Goal: Task Accomplishment & Management: Use online tool/utility

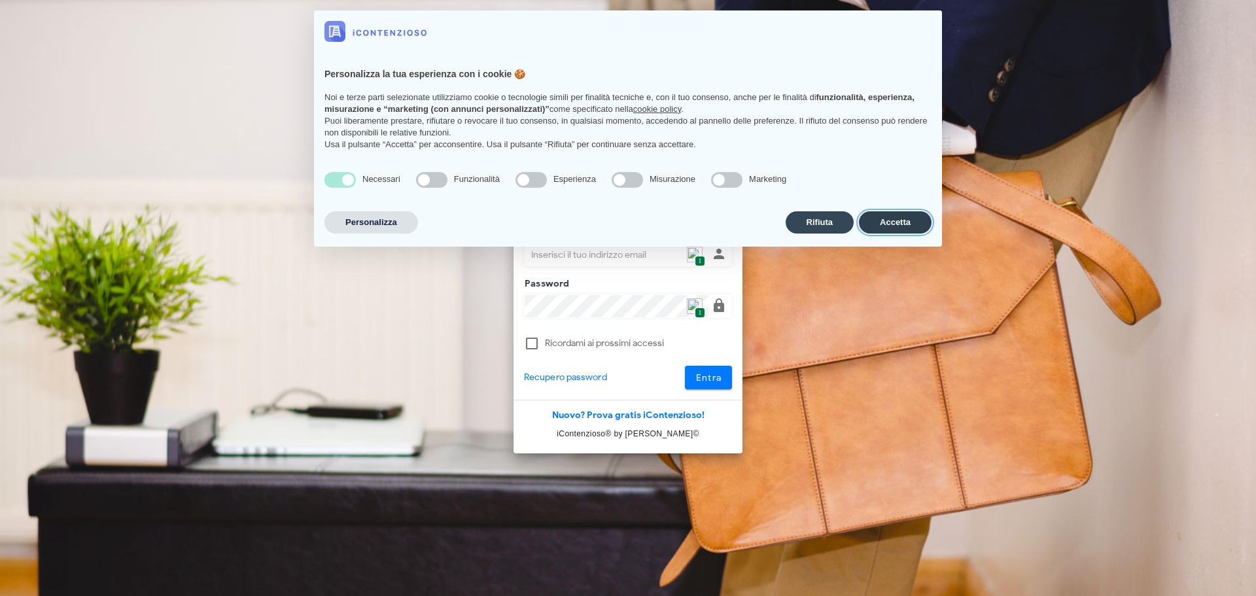
click at [885, 223] on button "Accetta" at bounding box center [895, 222] width 73 height 22
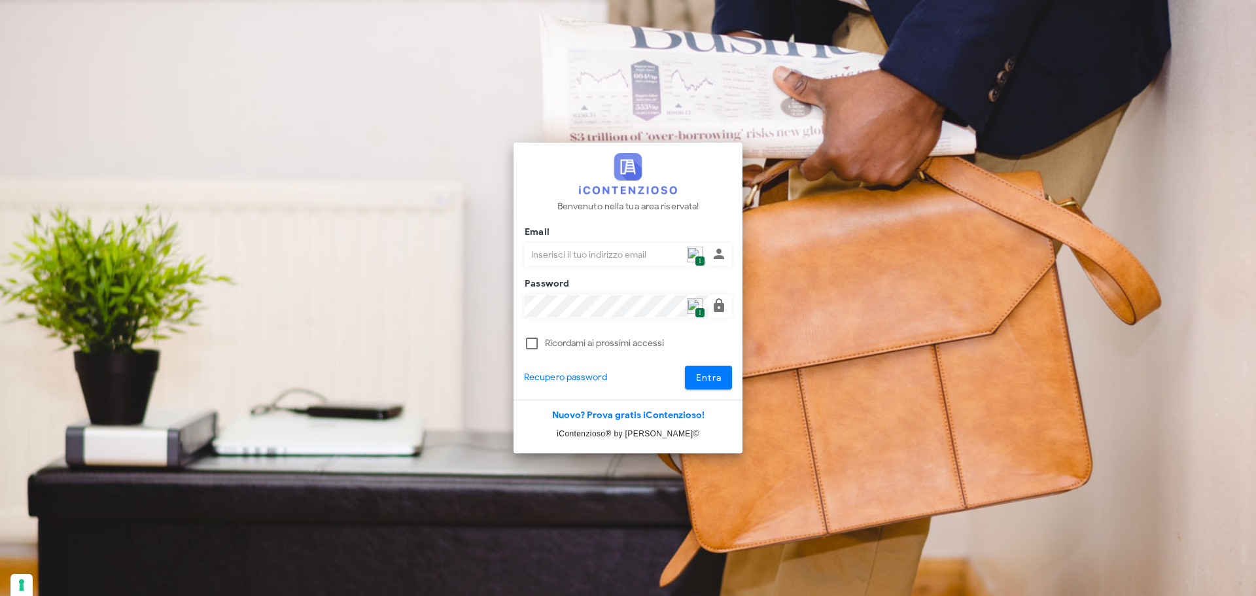
click at [706, 252] on input "Email" at bounding box center [617, 254] width 184 height 22
type input "[PERSON_NAME][EMAIL_ADDRESS][DOMAIN_NAME]"
click at [688, 375] on button "Entra" at bounding box center [709, 378] width 48 height 24
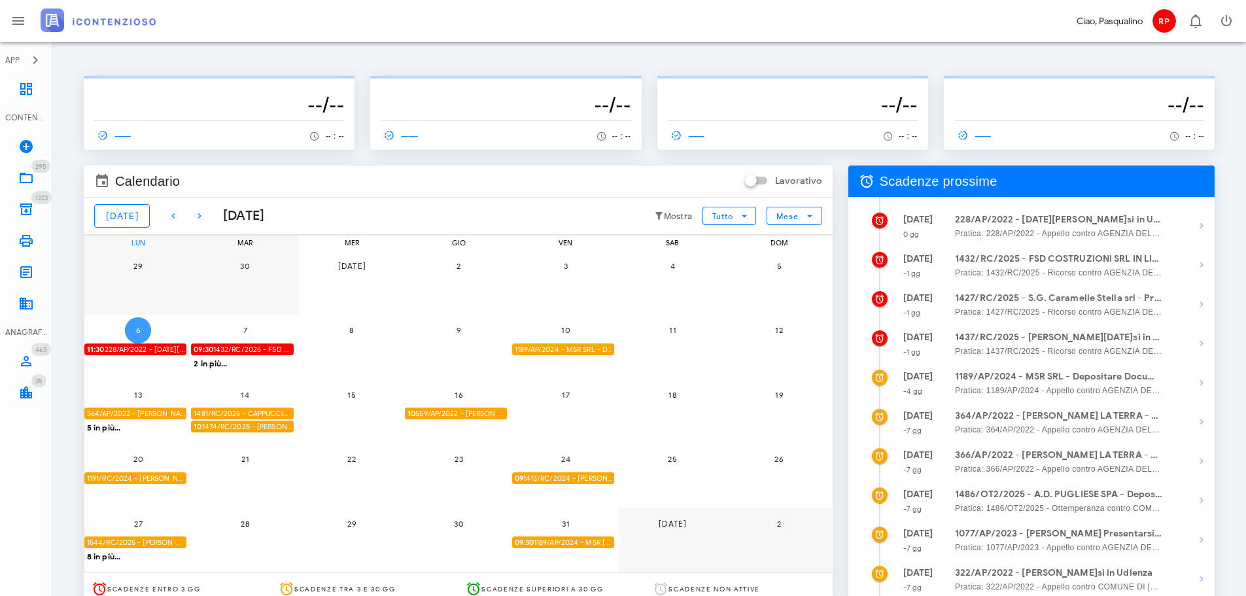
click at [148, 329] on span "6" at bounding box center [138, 330] width 26 height 10
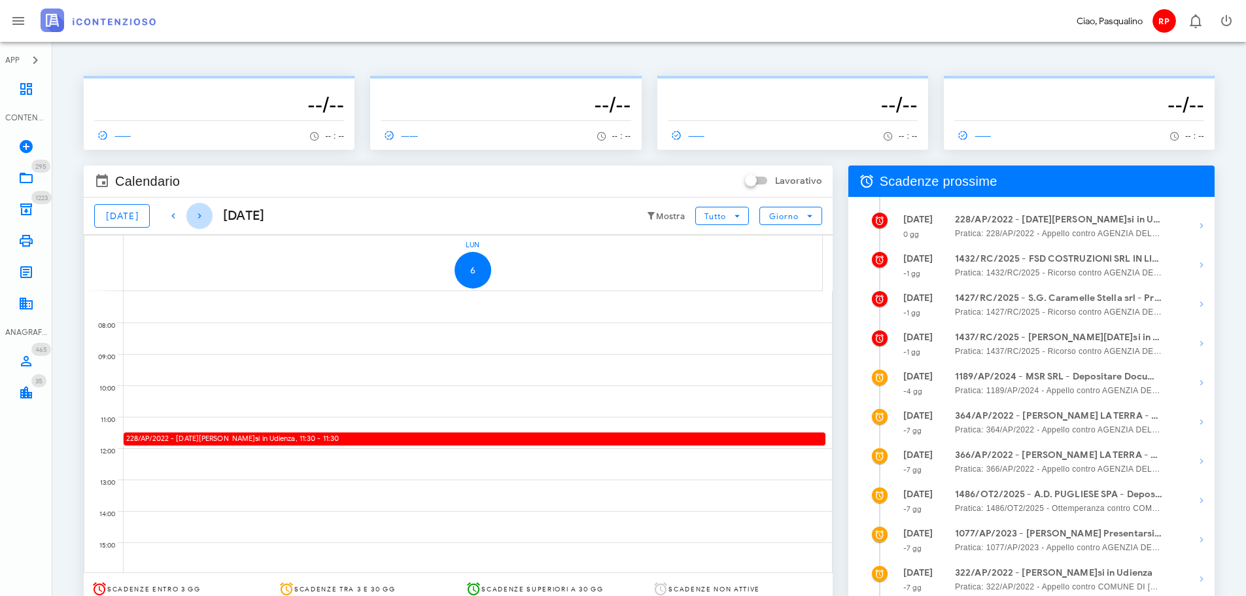
click at [195, 212] on icon "button" at bounding box center [200, 216] width 16 height 16
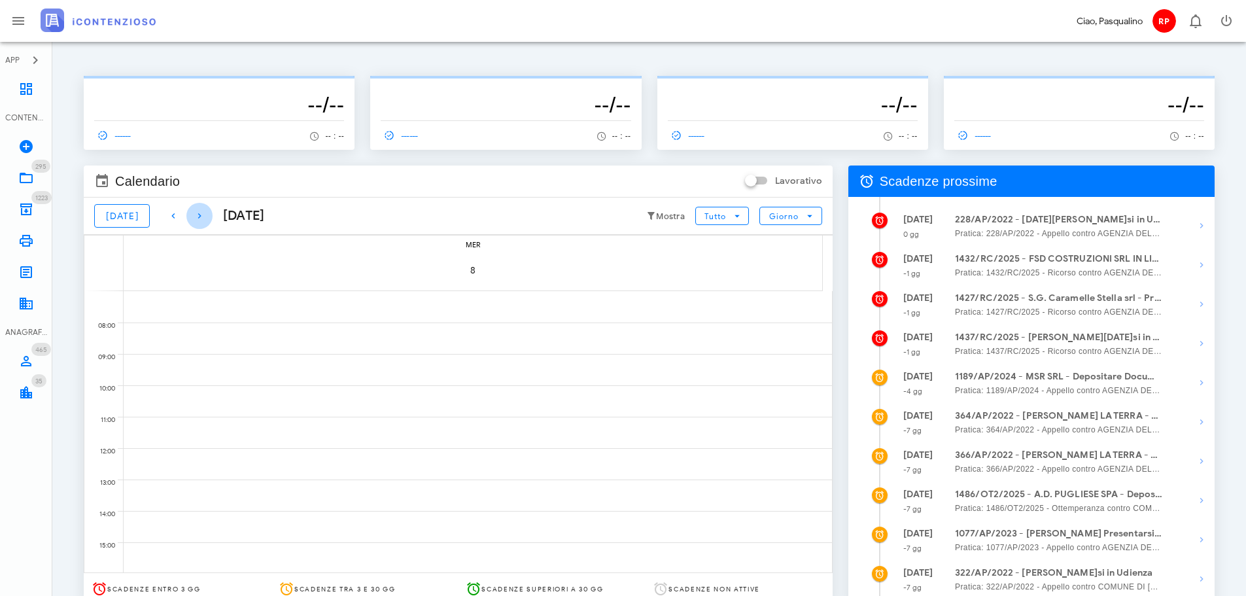
click at [195, 212] on icon "button" at bounding box center [200, 216] width 16 height 16
click at [121, 226] on button "Oggi" at bounding box center [122, 216] width 56 height 24
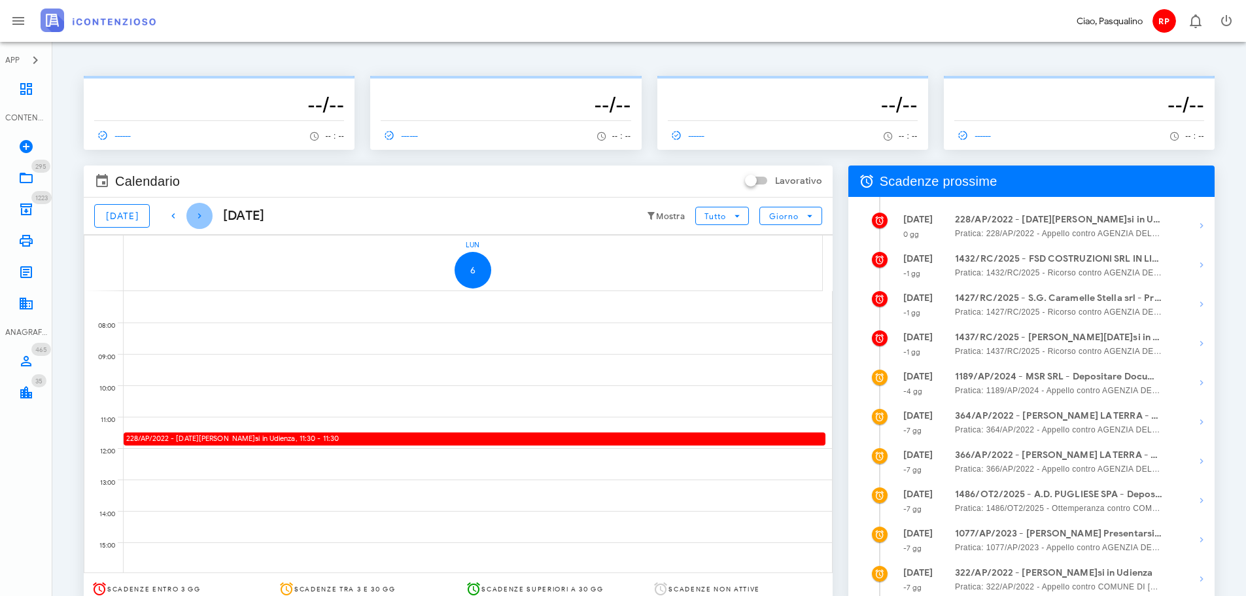
click at [192, 218] on icon "button" at bounding box center [200, 216] width 16 height 16
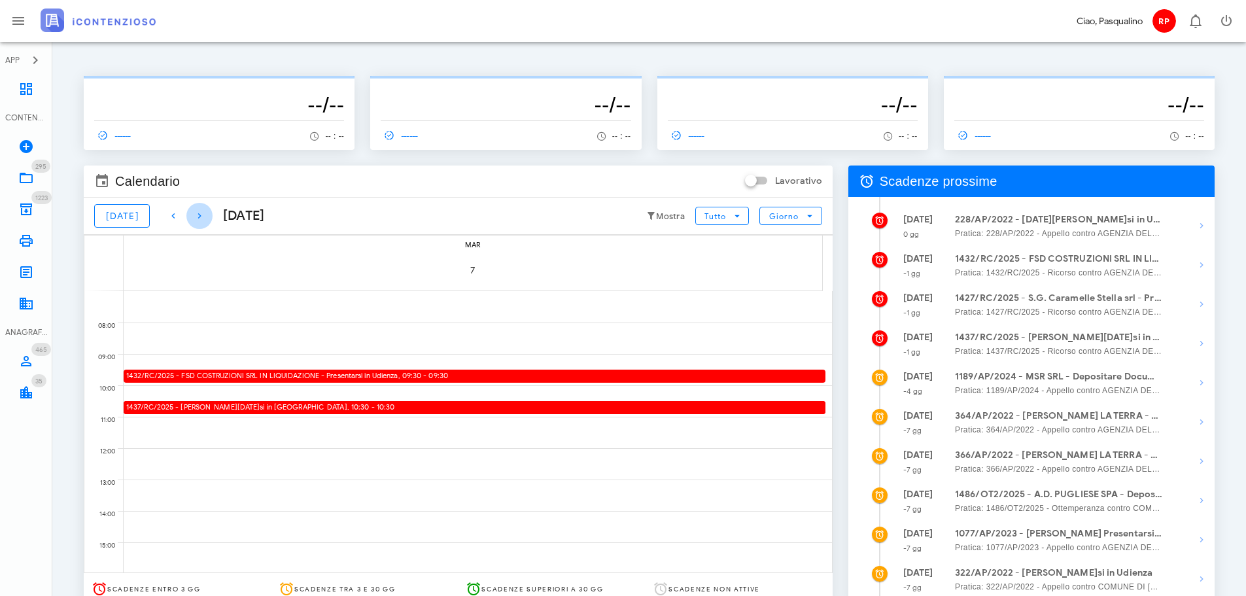
click at [192, 218] on icon "button" at bounding box center [200, 216] width 16 height 16
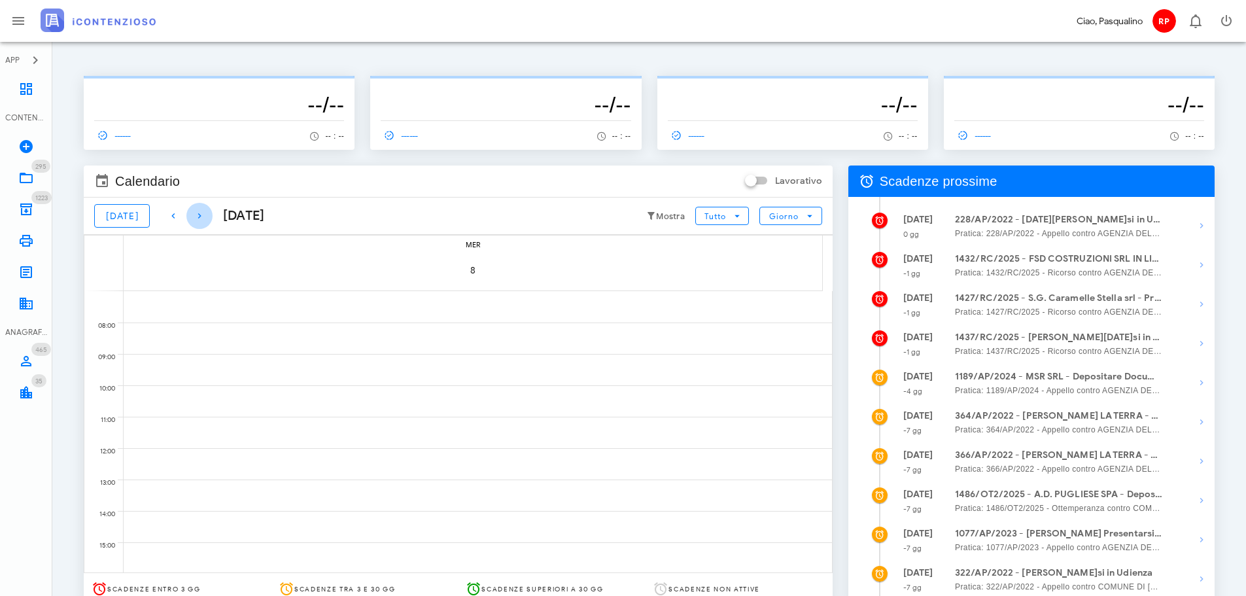
click at [199, 216] on span "button" at bounding box center [199, 216] width 26 height 16
